Goal: Obtain resource: Download file/media

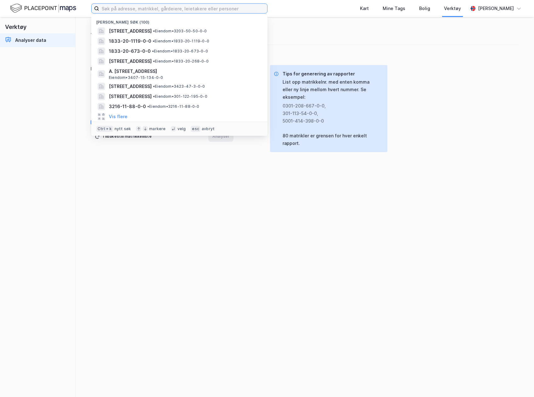
click at [123, 9] on input at bounding box center [183, 8] width 168 height 9
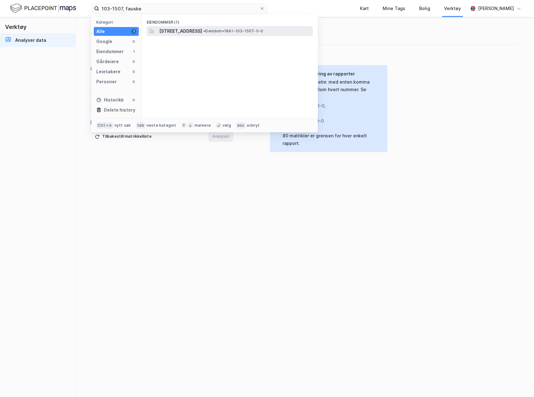
click at [198, 30] on span "[STREET_ADDRESS]" at bounding box center [180, 31] width 43 height 8
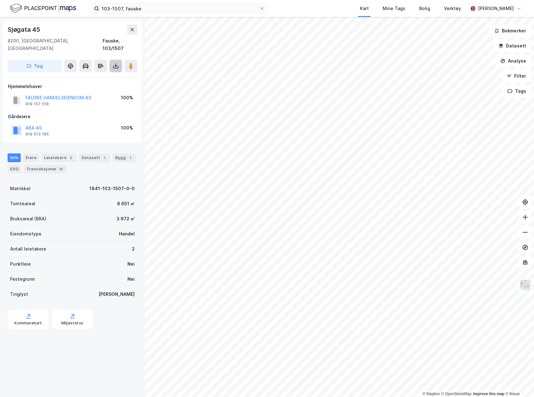
click at [112, 61] on button at bounding box center [115, 66] width 13 height 13
click at [101, 74] on div "Last ned grunnbok" at bounding box center [88, 79] width 67 height 10
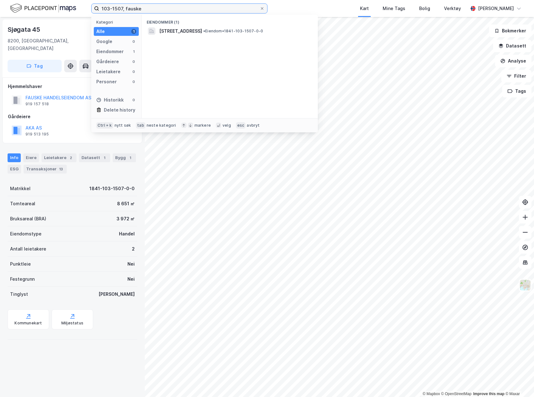
drag, startPoint x: 121, startPoint y: 9, endPoint x: 128, endPoint y: 5, distance: 7.9
click at [122, 8] on input "103-1507, fauske" at bounding box center [179, 8] width 160 height 9
click at [167, 31] on span "1841-103-1515-0-0" at bounding box center [181, 31] width 44 height 8
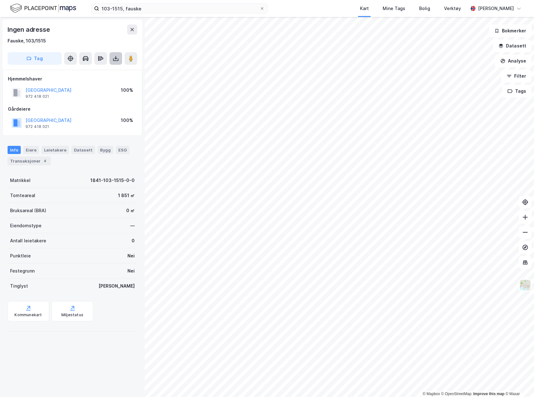
click at [117, 57] on icon at bounding box center [116, 58] width 6 height 6
click at [99, 70] on div "Last ned grunnbok" at bounding box center [84, 71] width 36 height 5
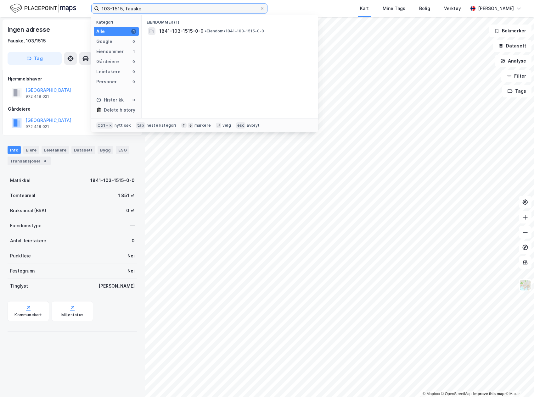
drag, startPoint x: 151, startPoint y: 8, endPoint x: 95, endPoint y: 12, distance: 55.5
click at [95, 12] on label "103-1515, fauske" at bounding box center [179, 8] width 176 height 10
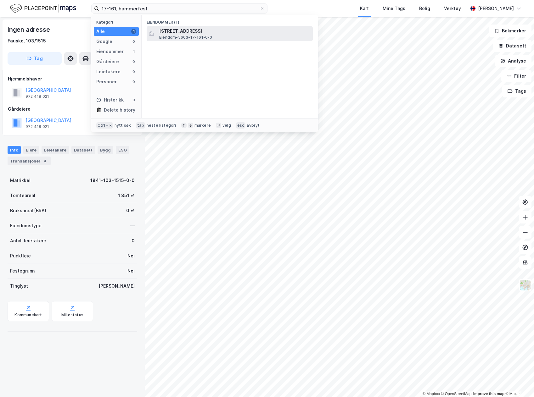
click at [170, 37] on span "Eiendom • 5603-17-161-0-0" at bounding box center [185, 37] width 53 height 5
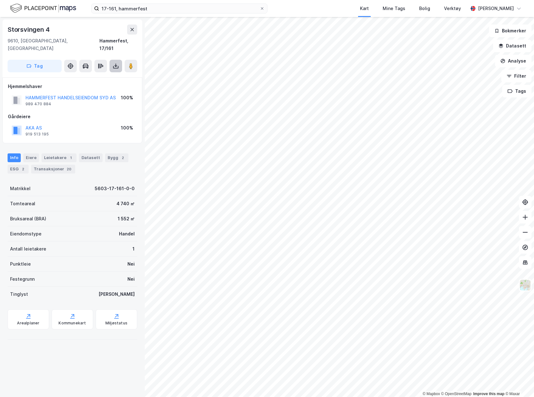
click at [114, 63] on icon at bounding box center [116, 66] width 6 height 6
click at [98, 76] on div "Last ned grunnbok" at bounding box center [84, 78] width 36 height 5
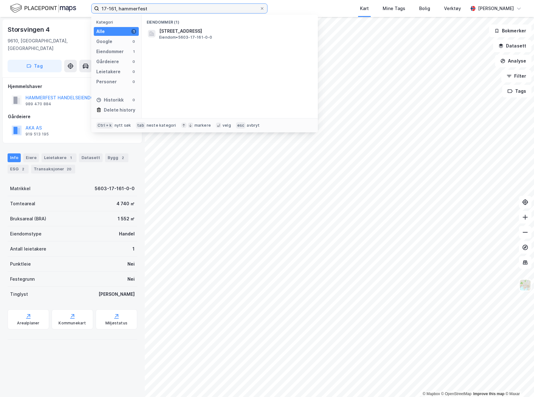
drag, startPoint x: 149, startPoint y: 7, endPoint x: 81, endPoint y: 15, distance: 68.8
click at [81, 15] on div "17-161, hammerfest Kategori Alle 1 Google 0 Eiendommer 1 Gårdeiere 0 Leietakere…" at bounding box center [267, 8] width 534 height 17
click at [112, 8] on input "17-161, hammerfest" at bounding box center [179, 8] width 160 height 9
drag, startPoint x: 116, startPoint y: 7, endPoint x: 96, endPoint y: 7, distance: 20.1
click at [96, 7] on label "17-161, hammerfest" at bounding box center [179, 8] width 176 height 10
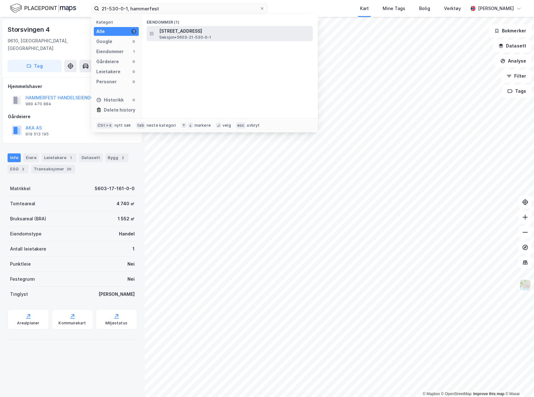
click at [168, 30] on span "[STREET_ADDRESS]" at bounding box center [234, 31] width 151 height 8
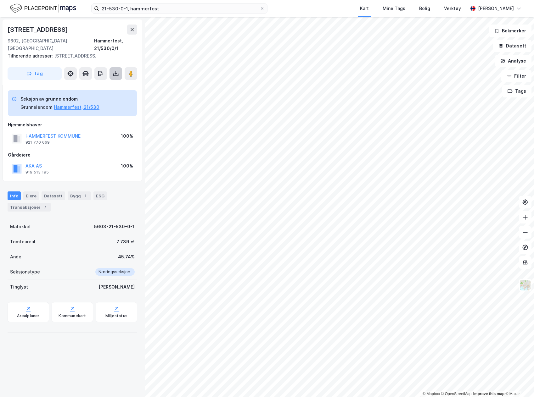
click at [116, 70] on icon at bounding box center [116, 73] width 6 height 6
click at [89, 84] on div "Last ned grunnbok" at bounding box center [84, 86] width 36 height 5
click at [30, 192] on div "Eiere" at bounding box center [31, 196] width 16 height 9
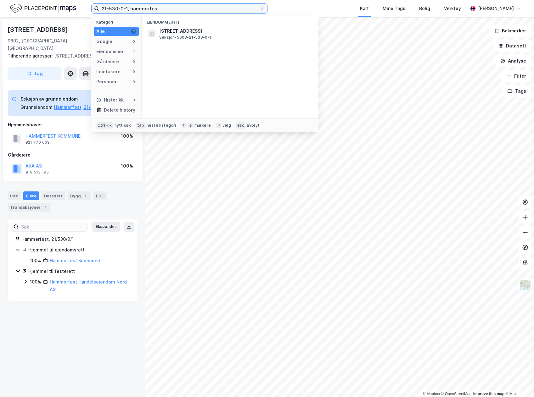
drag, startPoint x: 164, startPoint y: 11, endPoint x: 80, endPoint y: 11, distance: 84.3
click at [80, 11] on div "21-530-0-1, hammerfest Kategori Alle 1 Google 0 Eiendommer 1 Gårdeiere 0 Leieta…" at bounding box center [267, 8] width 534 height 17
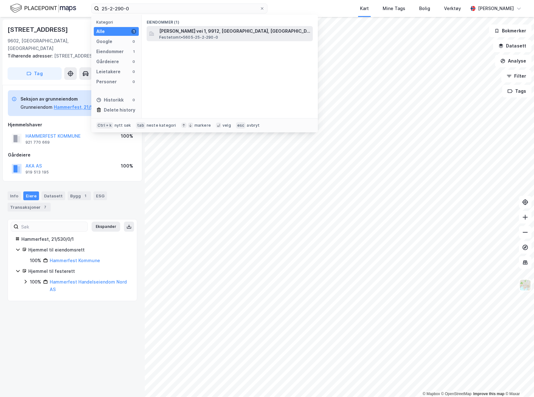
click at [176, 32] on span "[PERSON_NAME] vei 1, 9912, [GEOGRAPHIC_DATA], [GEOGRAPHIC_DATA]" at bounding box center [234, 31] width 151 height 8
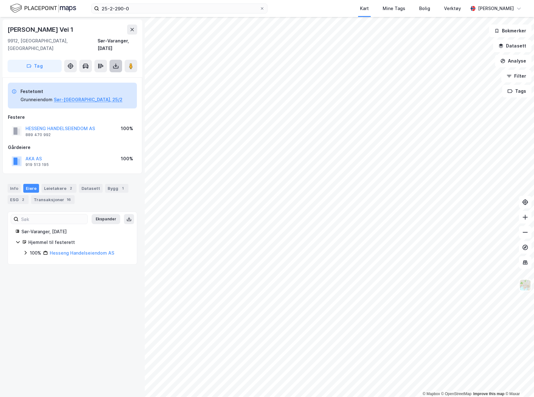
click at [115, 65] on icon at bounding box center [115, 66] width 3 height 2
click at [90, 76] on div "Last ned grunnbok" at bounding box center [84, 78] width 36 height 5
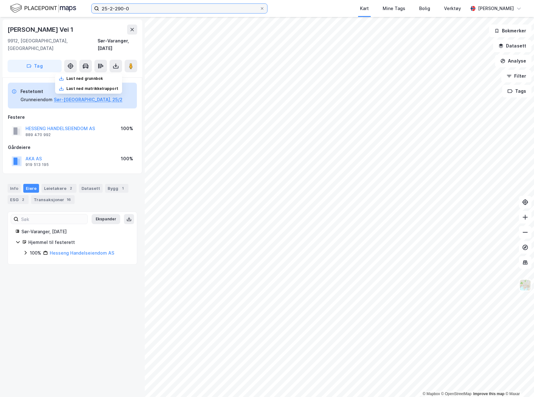
click at [139, 6] on input "25-2-290-0" at bounding box center [179, 8] width 160 height 9
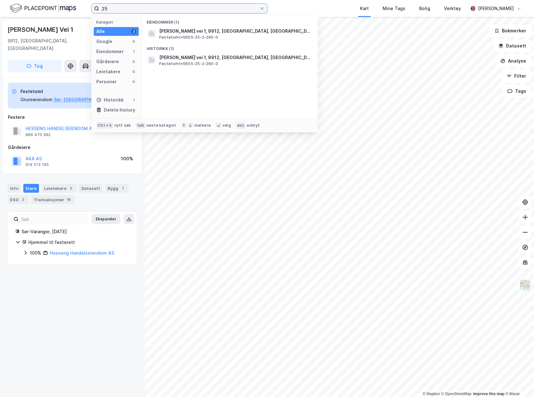
type input "2"
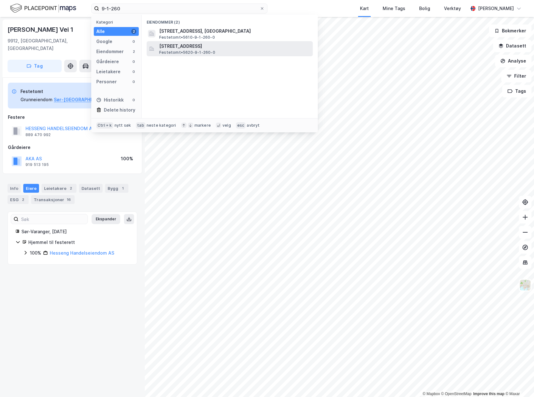
click at [172, 44] on span "[STREET_ADDRESS]" at bounding box center [234, 46] width 151 height 8
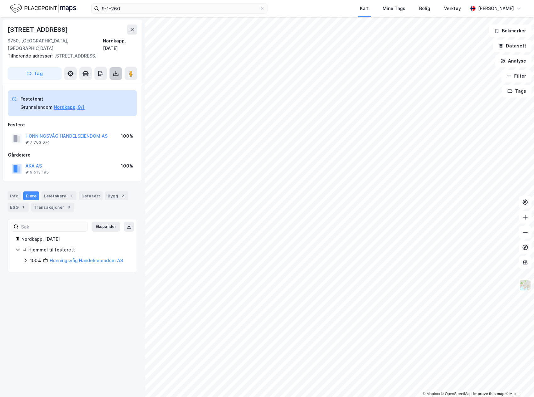
click at [115, 70] on icon at bounding box center [116, 73] width 6 height 6
click at [90, 84] on div "Last ned grunnbok" at bounding box center [84, 86] width 36 height 5
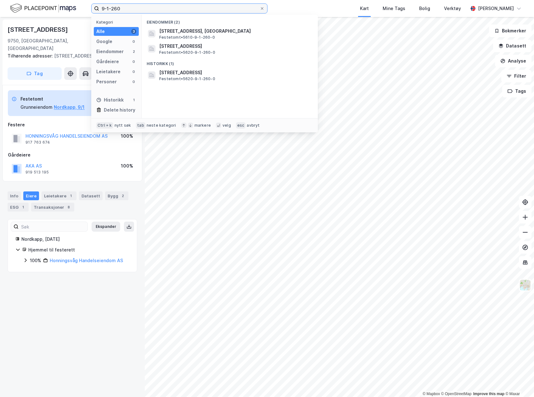
click at [181, 6] on input "9-1-260" at bounding box center [179, 8] width 160 height 9
type input "9"
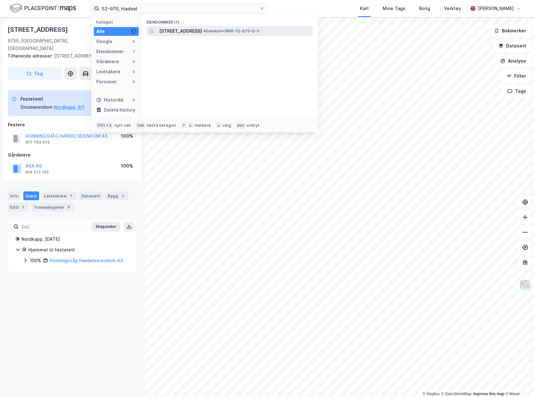
click at [254, 33] on span "• Eiendom • 1866-52-970-0-0" at bounding box center [231, 31] width 56 height 5
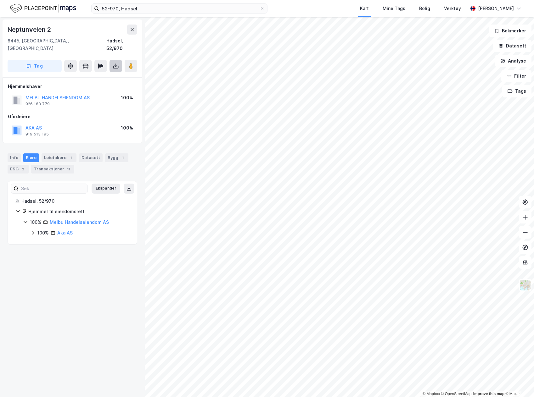
click at [114, 63] on button at bounding box center [115, 66] width 13 height 13
click at [97, 76] on div "Last ned grunnbok" at bounding box center [84, 78] width 36 height 5
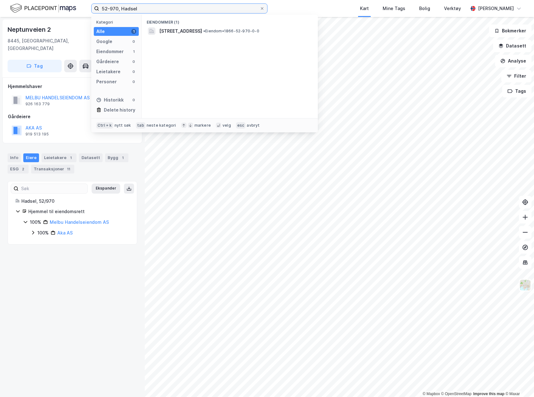
drag, startPoint x: 137, startPoint y: 11, endPoint x: 93, endPoint y: 10, distance: 43.7
click at [93, 10] on label "52-970, Hadsel" at bounding box center [179, 8] width 176 height 10
click at [176, 31] on span "5532-29-158-0-0" at bounding box center [179, 31] width 41 height 8
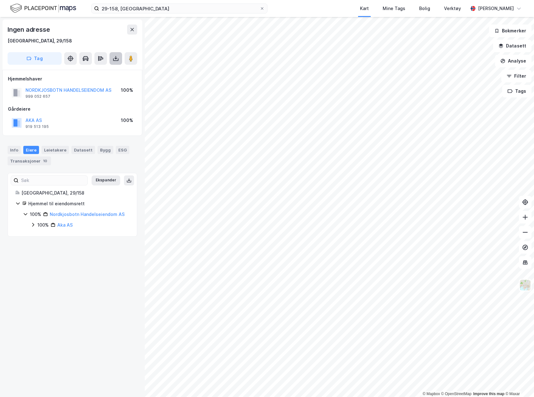
click at [116, 59] on icon at bounding box center [115, 59] width 3 height 2
click at [98, 70] on div "Last ned grunnbok" at bounding box center [84, 71] width 36 height 5
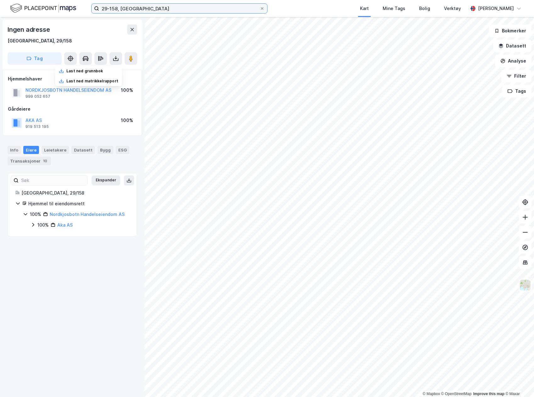
click at [117, 8] on input "29-158, [GEOGRAPHIC_DATA]" at bounding box center [179, 8] width 160 height 9
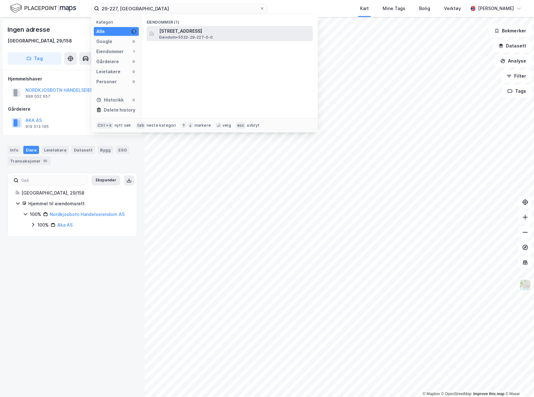
click at [194, 31] on span "[STREET_ADDRESS]" at bounding box center [234, 31] width 151 height 8
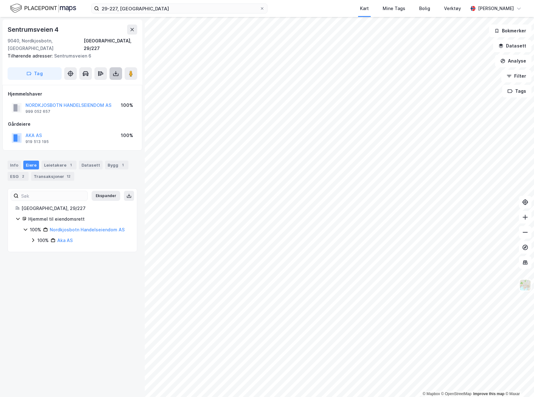
click at [112, 68] on button at bounding box center [115, 73] width 13 height 13
click at [91, 84] on div "Last ned grunnbok" at bounding box center [84, 86] width 36 height 5
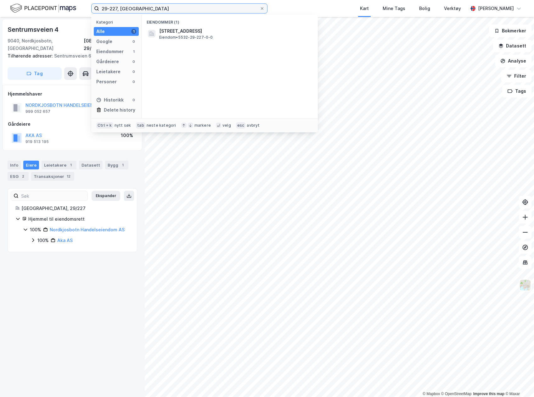
drag, startPoint x: 152, startPoint y: 6, endPoint x: 71, endPoint y: 18, distance: 81.7
click at [71, 18] on div "29-227, balsfjord Kategori Alle 1 Google 0 Eiendommer 1 Gårdeiere 0 Leietakere …" at bounding box center [267, 198] width 534 height 397
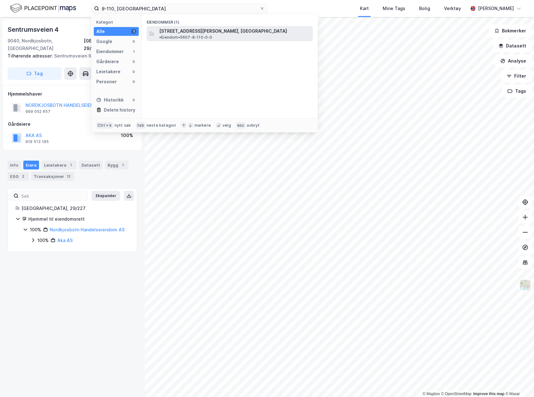
click at [169, 31] on span "[STREET_ADDRESS][PERSON_NAME], [GEOGRAPHIC_DATA]" at bounding box center [223, 31] width 128 height 8
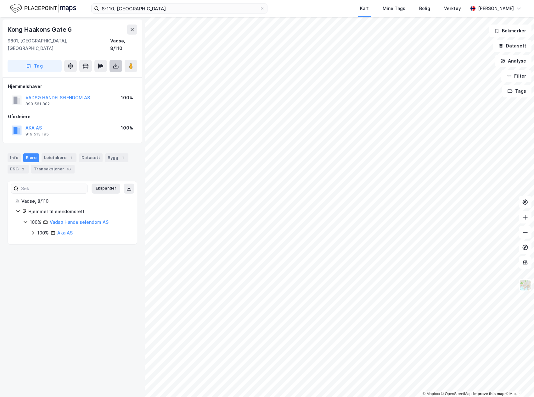
click at [117, 64] on button at bounding box center [115, 66] width 13 height 13
click at [90, 76] on div "Last ned grunnbok" at bounding box center [84, 78] width 36 height 5
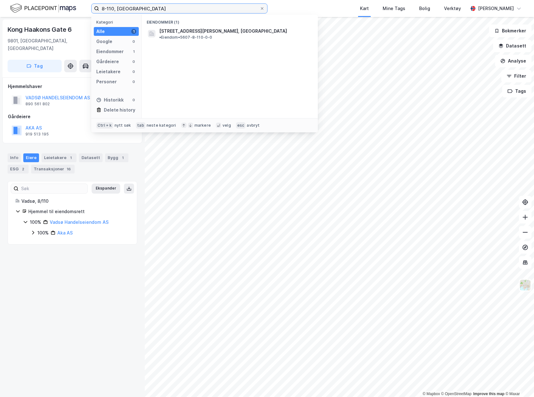
drag, startPoint x: 138, startPoint y: 8, endPoint x: 78, endPoint y: 8, distance: 60.4
click at [78, 9] on div "8-110, vadsø Kategori Alle 1 Google 0 Eiendommer 1 Gårdeiere 0 Leietakere 0 Per…" at bounding box center [267, 8] width 534 height 17
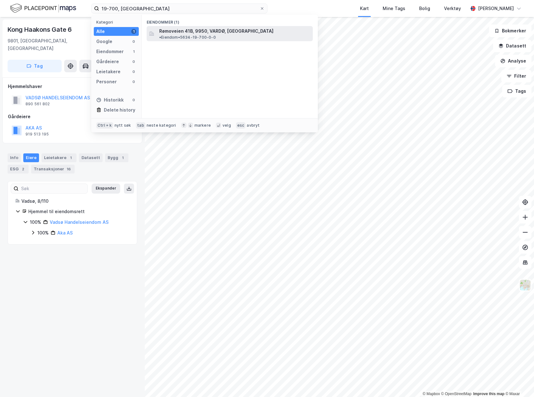
click at [175, 31] on span "Rømoveien 41B, 9950, VARDØ, [GEOGRAPHIC_DATA]" at bounding box center [216, 31] width 114 height 8
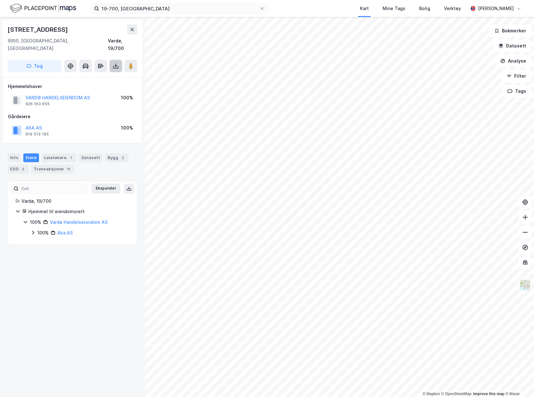
click at [114, 63] on icon at bounding box center [116, 66] width 6 height 6
click at [89, 76] on div "Last ned grunnbok" at bounding box center [84, 78] width 36 height 5
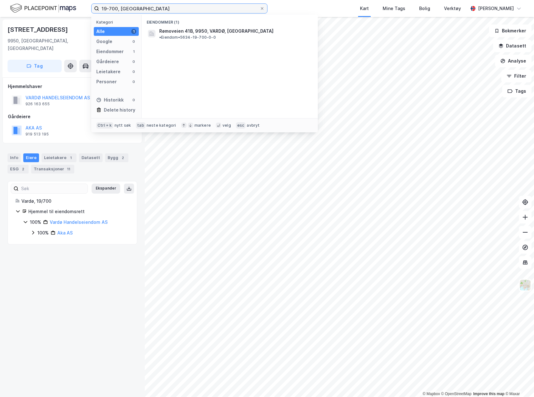
drag, startPoint x: 143, startPoint y: 5, endPoint x: 80, endPoint y: 5, distance: 62.6
click at [80, 5] on div "19-700, vardø Kategori Alle 1 Google 0 Eiendommer 1 Gårdeiere 0 Leietakere 0 Pe…" at bounding box center [267, 8] width 534 height 17
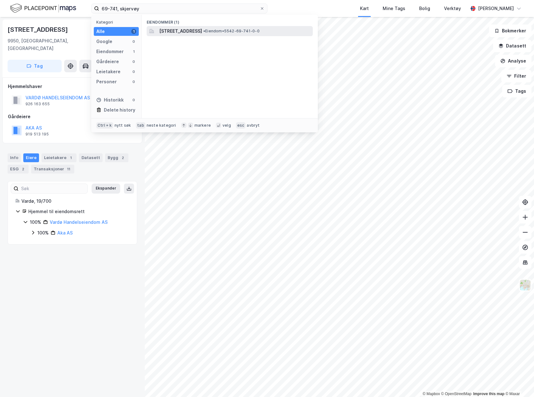
click at [195, 30] on span "[STREET_ADDRESS]" at bounding box center [180, 31] width 43 height 8
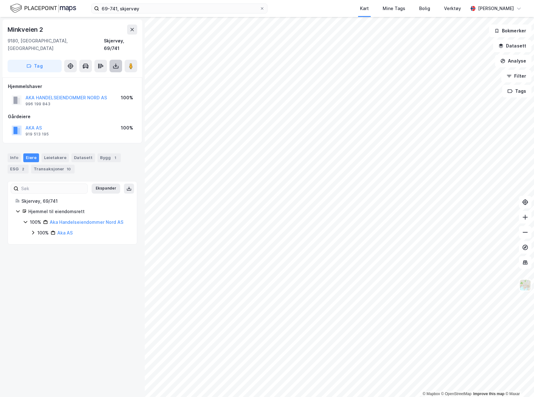
click at [115, 63] on icon at bounding box center [116, 66] width 6 height 6
click at [85, 76] on div "Last ned grunnbok" at bounding box center [84, 78] width 36 height 5
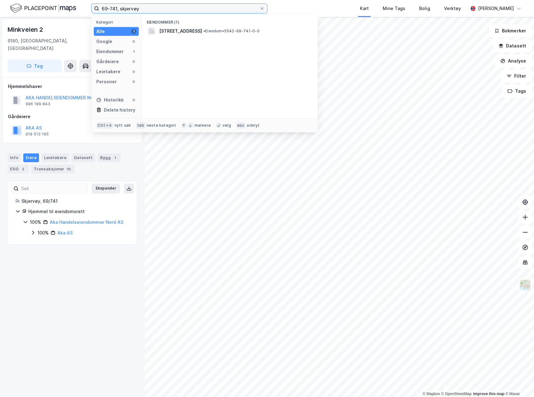
drag, startPoint x: 146, startPoint y: 12, endPoint x: 86, endPoint y: 12, distance: 59.8
click at [86, 12] on div "69-741, skjervøy Kategori Alle 1 Google 0 Eiendommer 1 Gårdeiere 0 Leietakere 0…" at bounding box center [267, 8] width 534 height 17
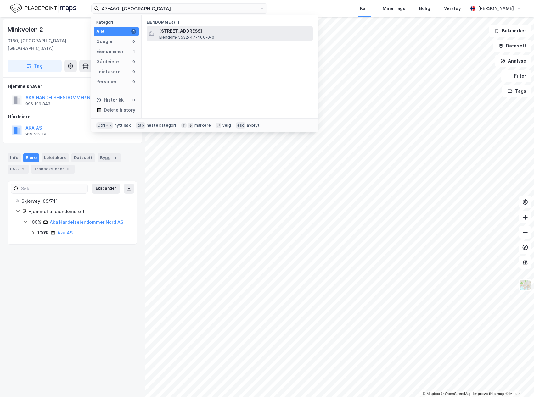
click at [173, 33] on span "[STREET_ADDRESS]" at bounding box center [234, 31] width 151 height 8
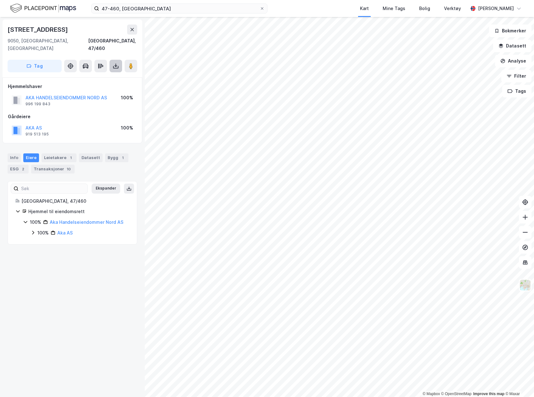
click at [118, 63] on icon at bounding box center [116, 66] width 6 height 6
click at [95, 76] on div "Last ned grunnbok" at bounding box center [84, 78] width 36 height 5
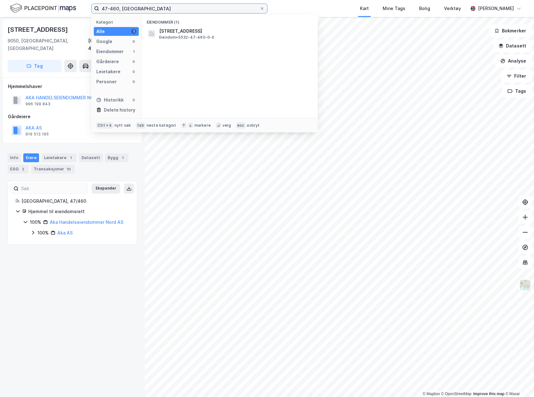
drag, startPoint x: 142, startPoint y: 8, endPoint x: 82, endPoint y: 8, distance: 60.4
click at [82, 8] on div "47-460, balsfjord Kategori Alle 1 Google 0 Eiendommer 1 Gårdeiere 0 Leietakere …" at bounding box center [267, 8] width 534 height 17
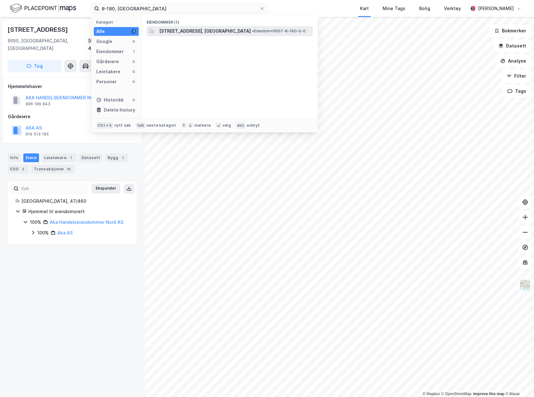
click at [165, 30] on span "[STREET_ADDRESS], [GEOGRAPHIC_DATA]" at bounding box center [205, 31] width 92 height 8
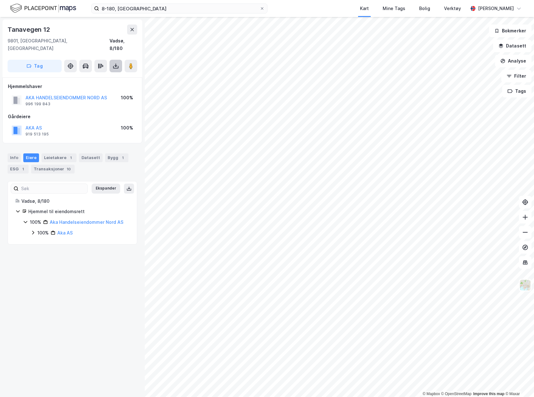
click at [115, 63] on icon at bounding box center [116, 66] width 6 height 6
click at [98, 76] on div "Last ned grunnbok" at bounding box center [84, 78] width 36 height 5
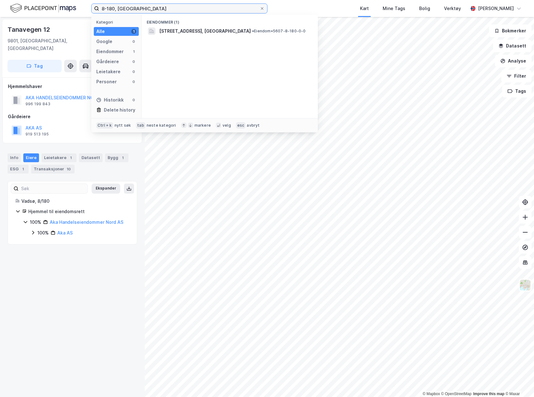
drag, startPoint x: 134, startPoint y: 10, endPoint x: 88, endPoint y: 10, distance: 45.9
click at [88, 10] on div "8-180, vadsø Kategori Alle 1 Google 0 Eiendommer 1 Gårdeiere 0 Leietakere 0 Per…" at bounding box center [267, 8] width 534 height 17
type input "[PHONE_NUMBER]"
click at [166, 33] on span "1841-103-1518-0-0" at bounding box center [181, 31] width 45 height 8
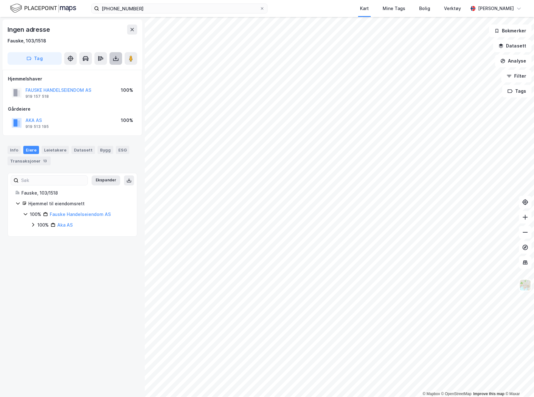
click at [114, 61] on icon at bounding box center [116, 58] width 6 height 6
click at [101, 69] on div "Last ned grunnbok" at bounding box center [84, 71] width 36 height 5
